Goal: Transaction & Acquisition: Book appointment/travel/reservation

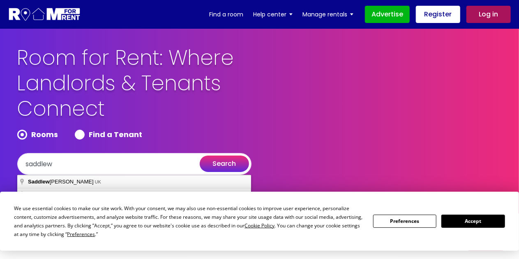
type input "[GEOGRAPHIC_DATA], [GEOGRAPHIC_DATA]"
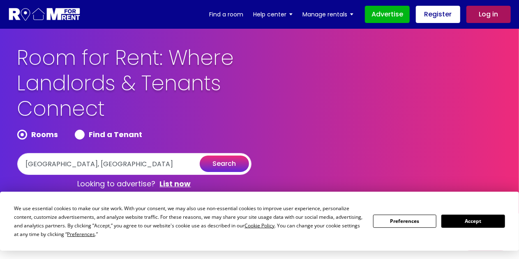
click at [218, 166] on button "search" at bounding box center [224, 164] width 49 height 16
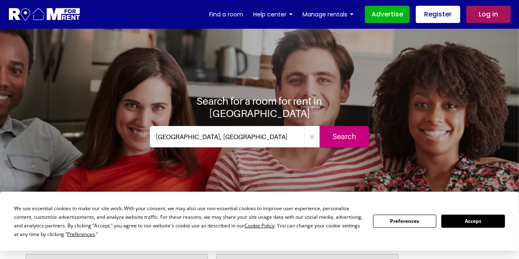
click at [346, 131] on input "Search" at bounding box center [344, 136] width 49 height 21
click at [408, 222] on button "Preferences" at bounding box center [404, 221] width 63 height 13
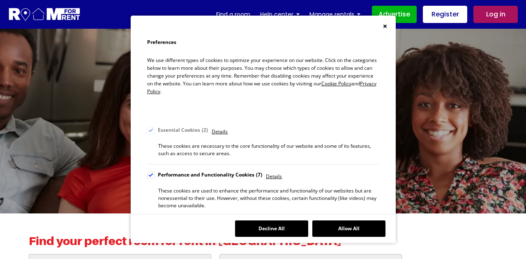
click at [286, 225] on button "Decline All" at bounding box center [271, 229] width 73 height 16
